Goal: Communication & Community: Answer question/provide support

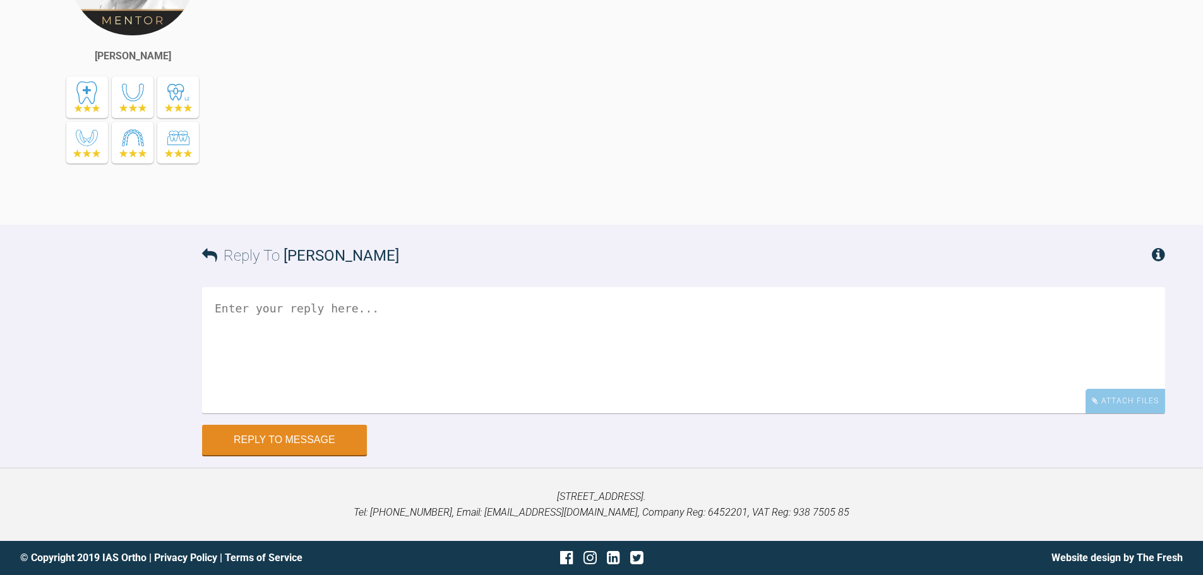
scroll to position [7066, 0]
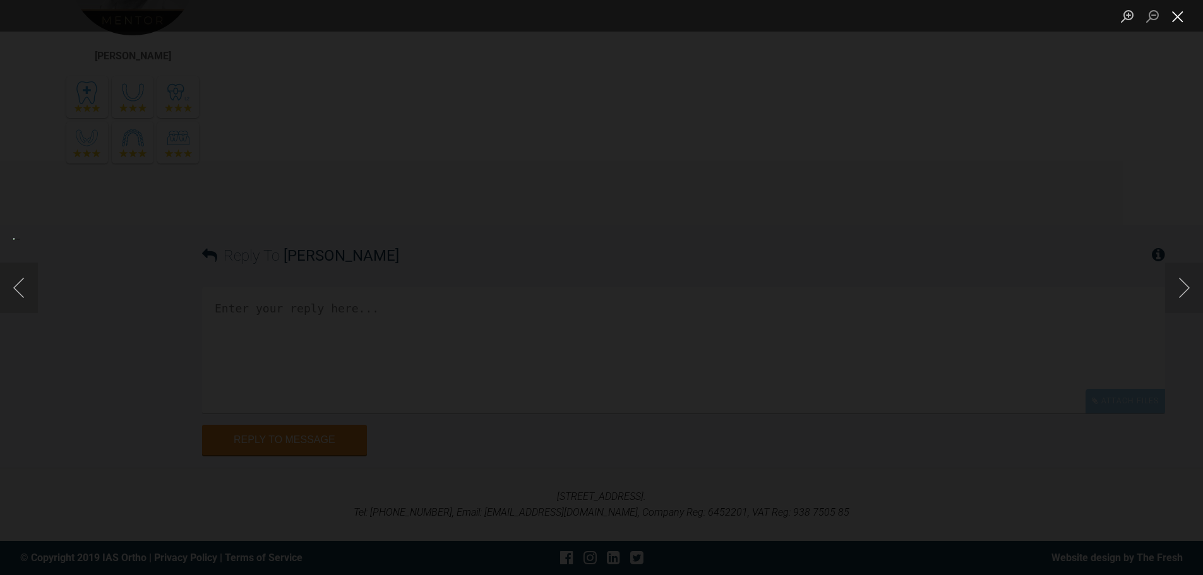
click at [1179, 17] on button "Close lightbox" at bounding box center [1177, 16] width 25 height 22
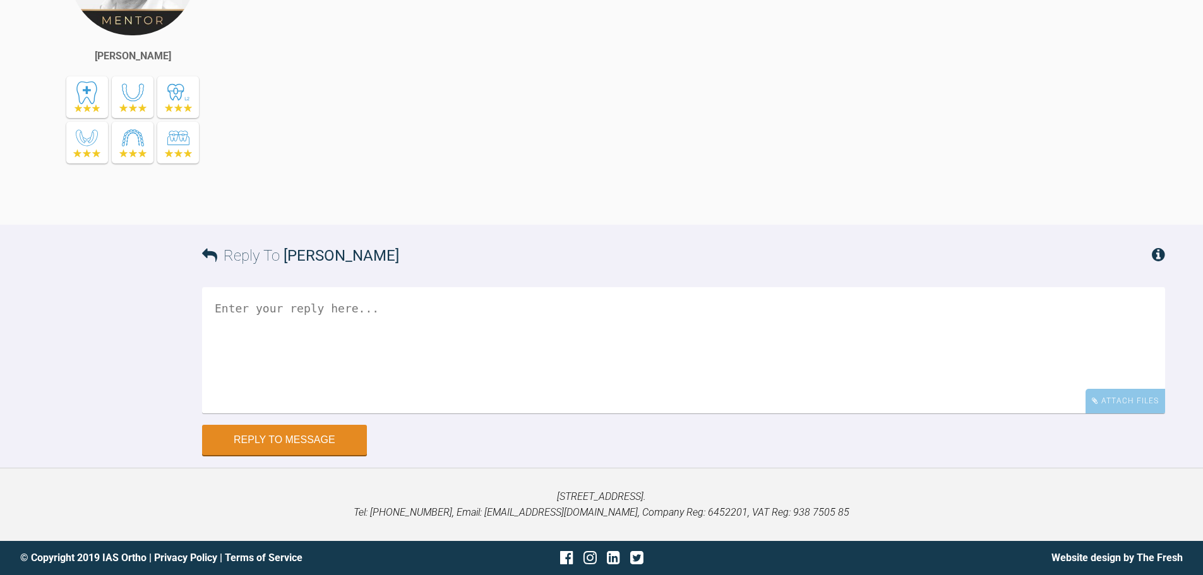
scroll to position [7445, 0]
click at [1130, 414] on div "Attach Files" at bounding box center [1125, 401] width 80 height 25
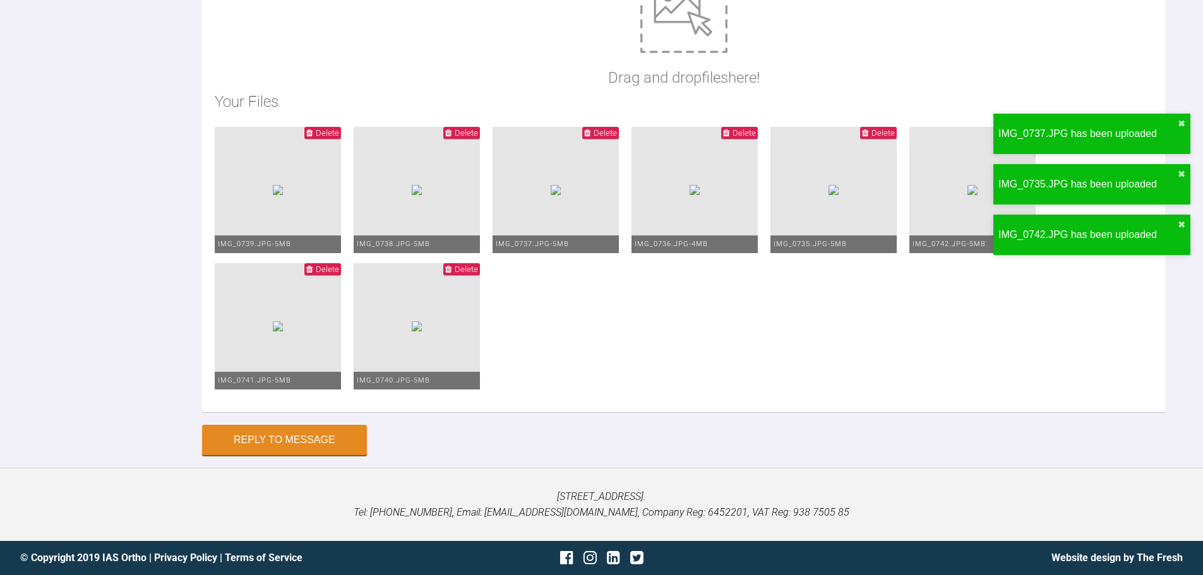
scroll to position [7609, 0]
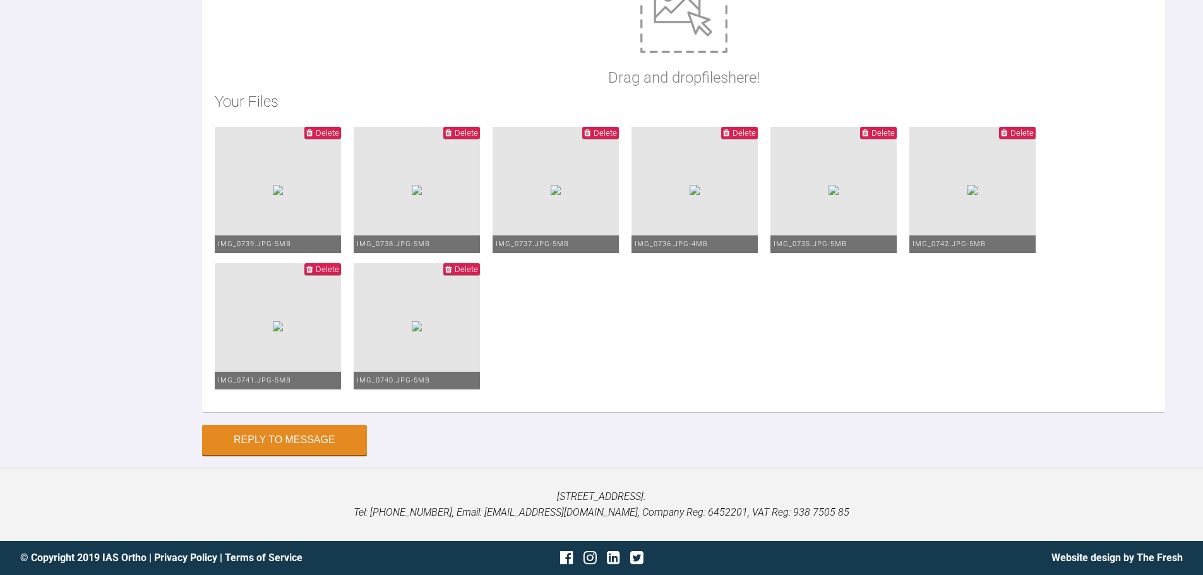
type textarea "Hi [PERSON_NAME], we have assessed [DATE] and I think the UR6 appears ok and ha…"
click at [309, 444] on button "Reply to Message" at bounding box center [284, 441] width 165 height 30
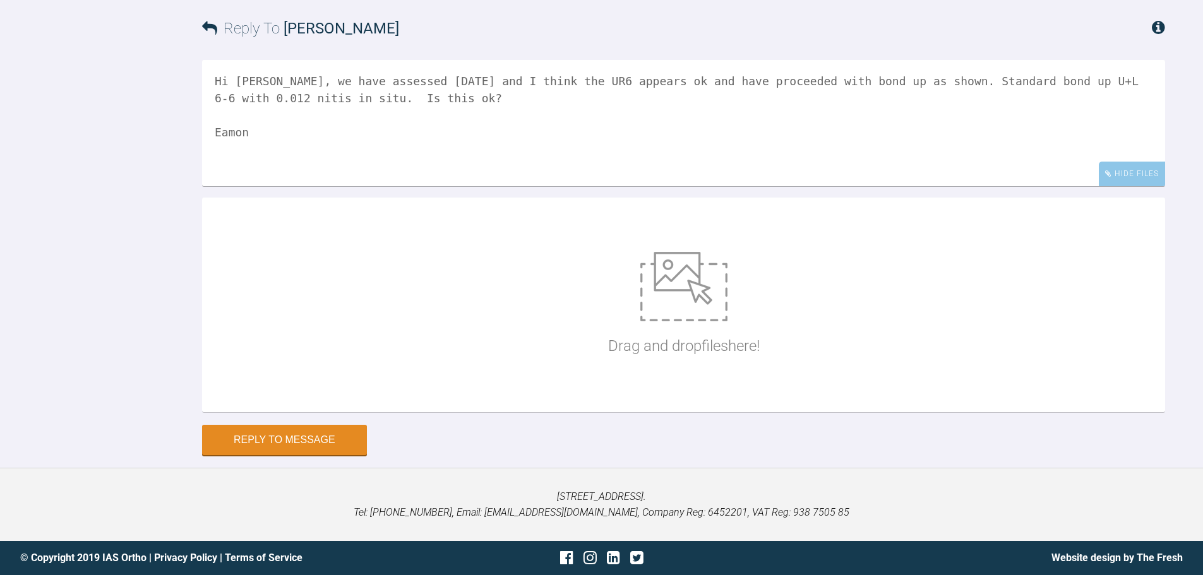
scroll to position [7930, 0]
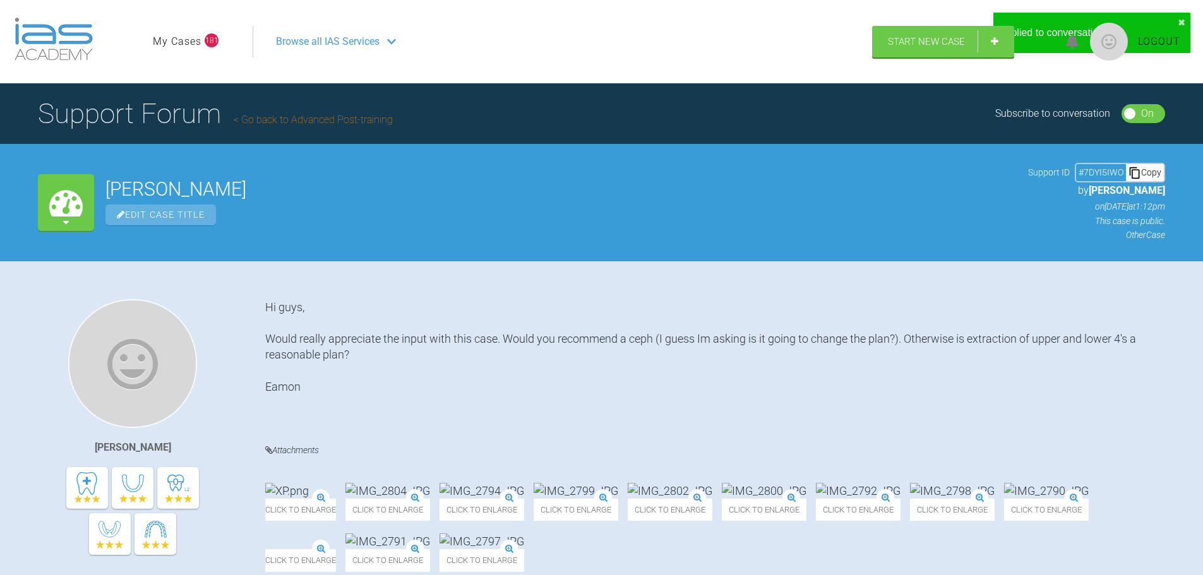
scroll to position [21875, 0]
